Goal: Task Accomplishment & Management: Use online tool/utility

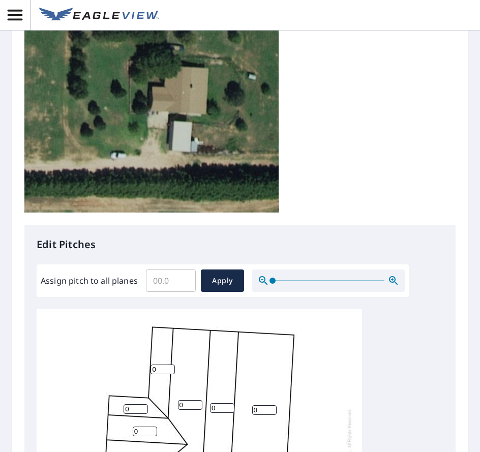
scroll to position [10, 0]
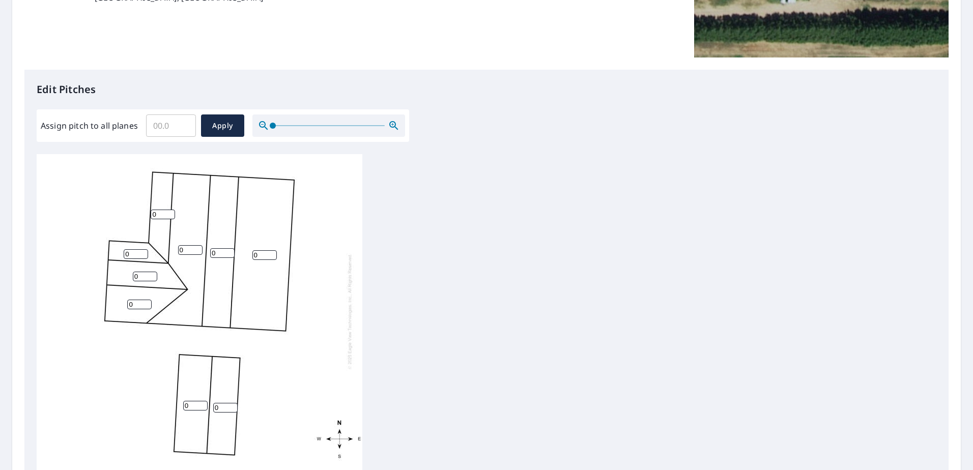
click at [161, 210] on input "0" at bounding box center [163, 215] width 24 height 10
type input "3"
click at [346, 344] on div "0 0 0 0 0 0 0 3 0" at bounding box center [200, 312] width 326 height 320
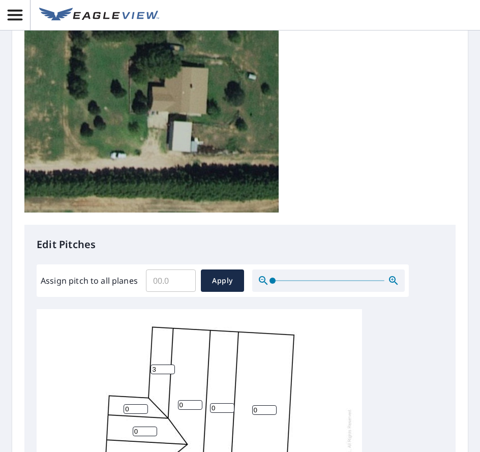
click at [162, 365] on input "3" at bounding box center [163, 370] width 24 height 10
click at [137, 404] on input "0" at bounding box center [136, 409] width 24 height 10
type input "3"
click at [163, 365] on input "number" at bounding box center [163, 370] width 24 height 10
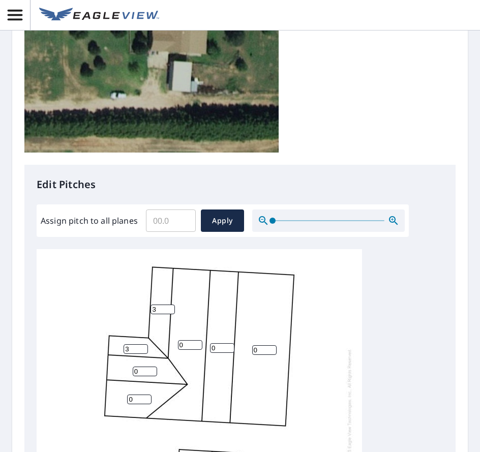
scroll to position [407, 0]
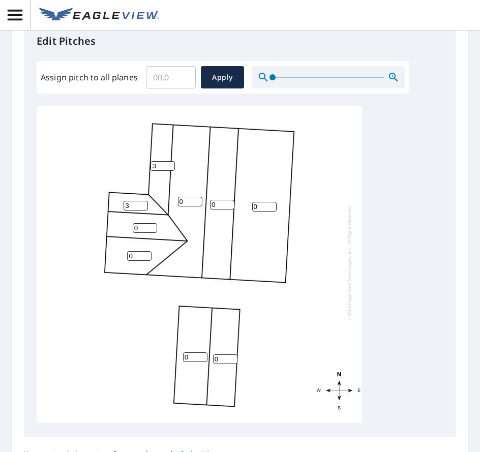
type input "3"
click at [192, 197] on input "0" at bounding box center [190, 202] width 24 height 10
type input "6"
click at [221, 200] on input "0" at bounding box center [222, 205] width 24 height 10
type input "6"
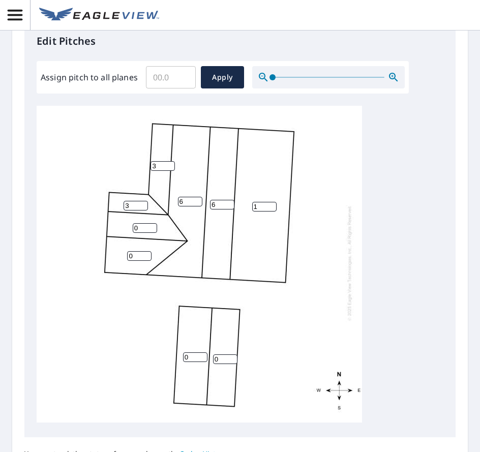
click at [271, 202] on input "1" at bounding box center [264, 207] width 24 height 10
type input "1"
type input "3"
type input "5"
click at [197, 197] on input "5" at bounding box center [190, 202] width 24 height 10
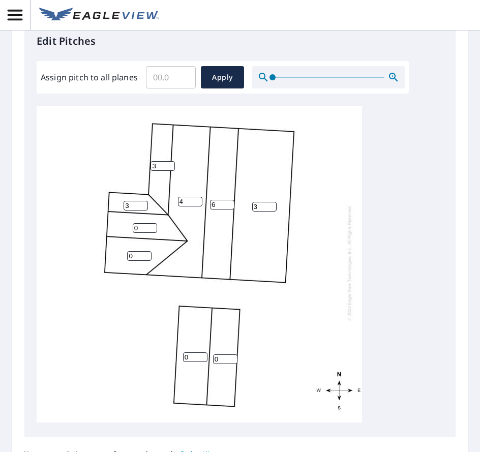
type input "4"
click at [221, 200] on input "6" at bounding box center [222, 205] width 24 height 10
type input "4"
click at [147, 224] on input "0" at bounding box center [145, 228] width 24 height 10
type input "4"
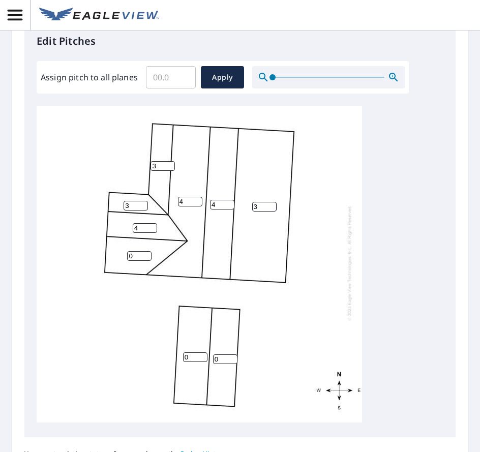
click at [135, 251] on input "0" at bounding box center [139, 256] width 24 height 10
type input "4"
click at [264, 202] on input "3" at bounding box center [264, 207] width 24 height 10
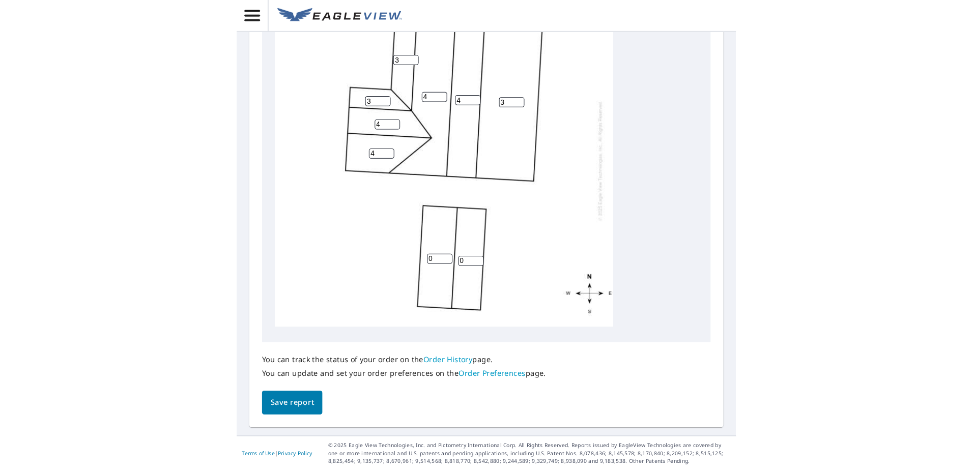
scroll to position [516, 0]
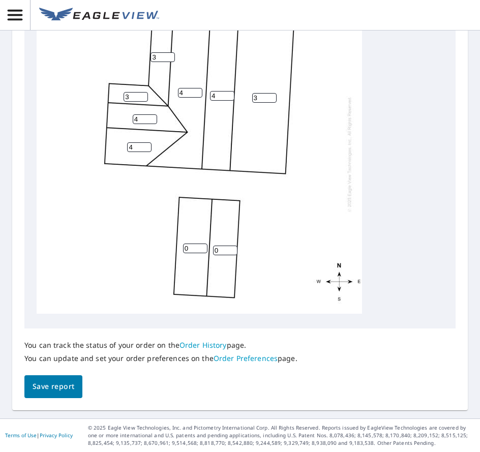
click at [196, 244] on input "0" at bounding box center [195, 249] width 24 height 10
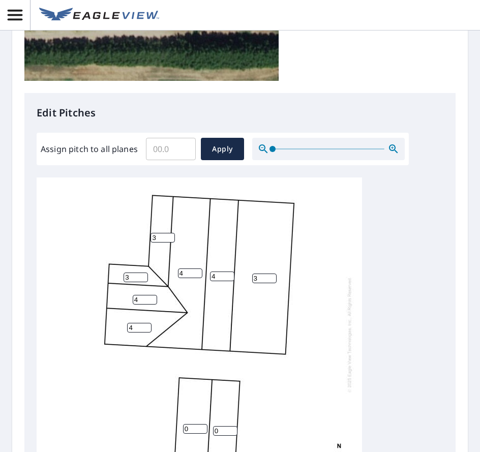
click at [165, 233] on input "3" at bounding box center [163, 238] width 24 height 10
type input "0"
click at [132, 273] on input "3" at bounding box center [136, 278] width 24 height 10
type input "0"
click at [256, 274] on input "3" at bounding box center [264, 279] width 24 height 10
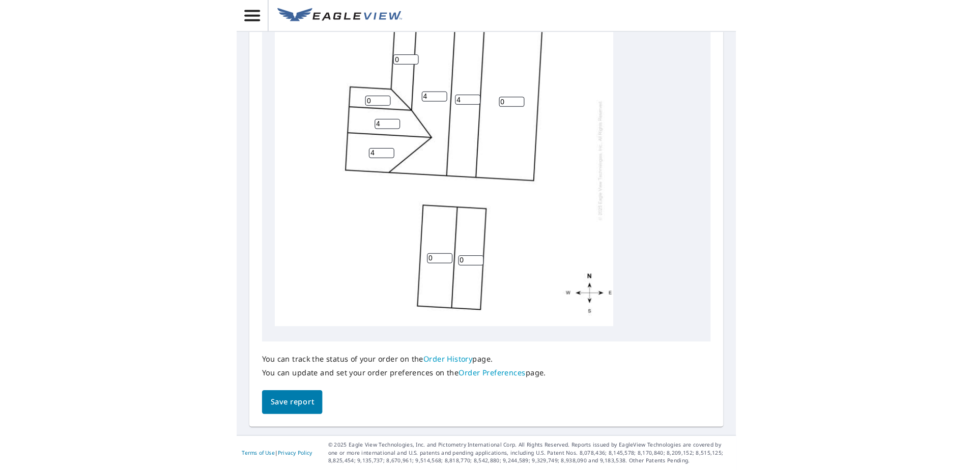
scroll to position [0, 0]
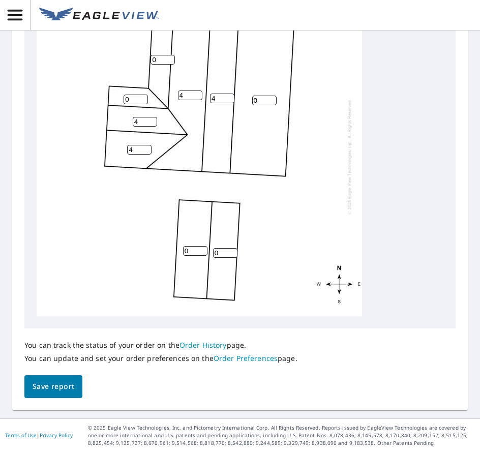
type input "0"
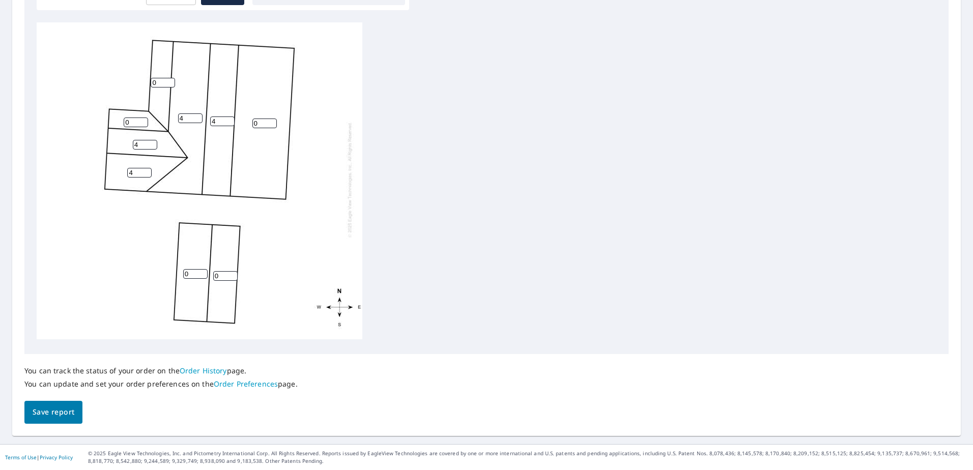
scroll to position [10, 0]
click at [60, 416] on span "Save report" at bounding box center [54, 412] width 42 height 13
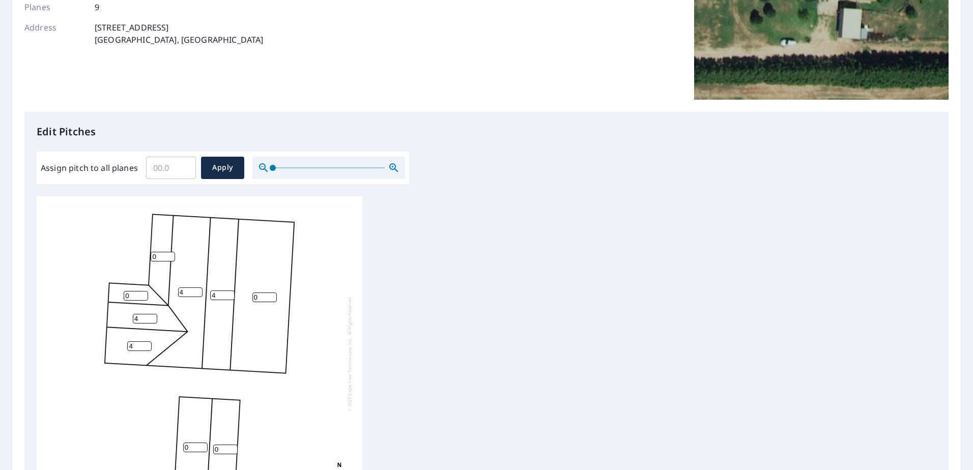
scroll to position [0, 0]
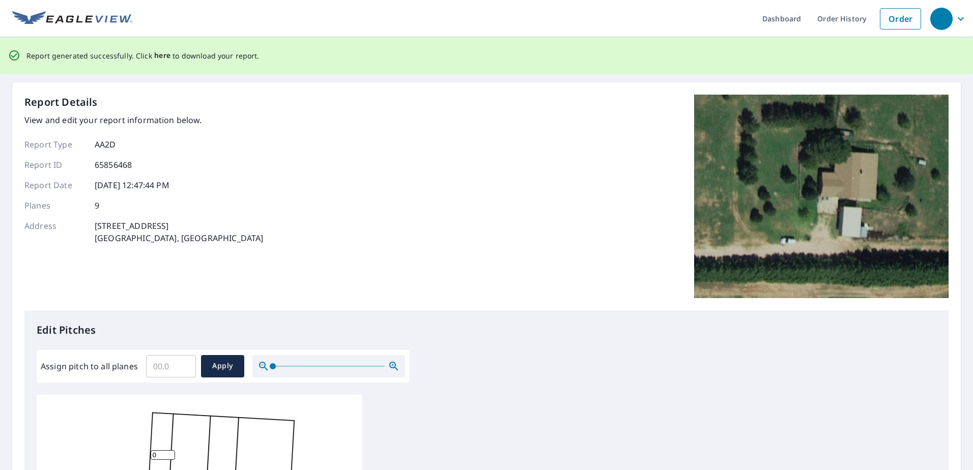
click at [161, 57] on span "here" at bounding box center [162, 55] width 17 height 13
